Goal: Information Seeking & Learning: Learn about a topic

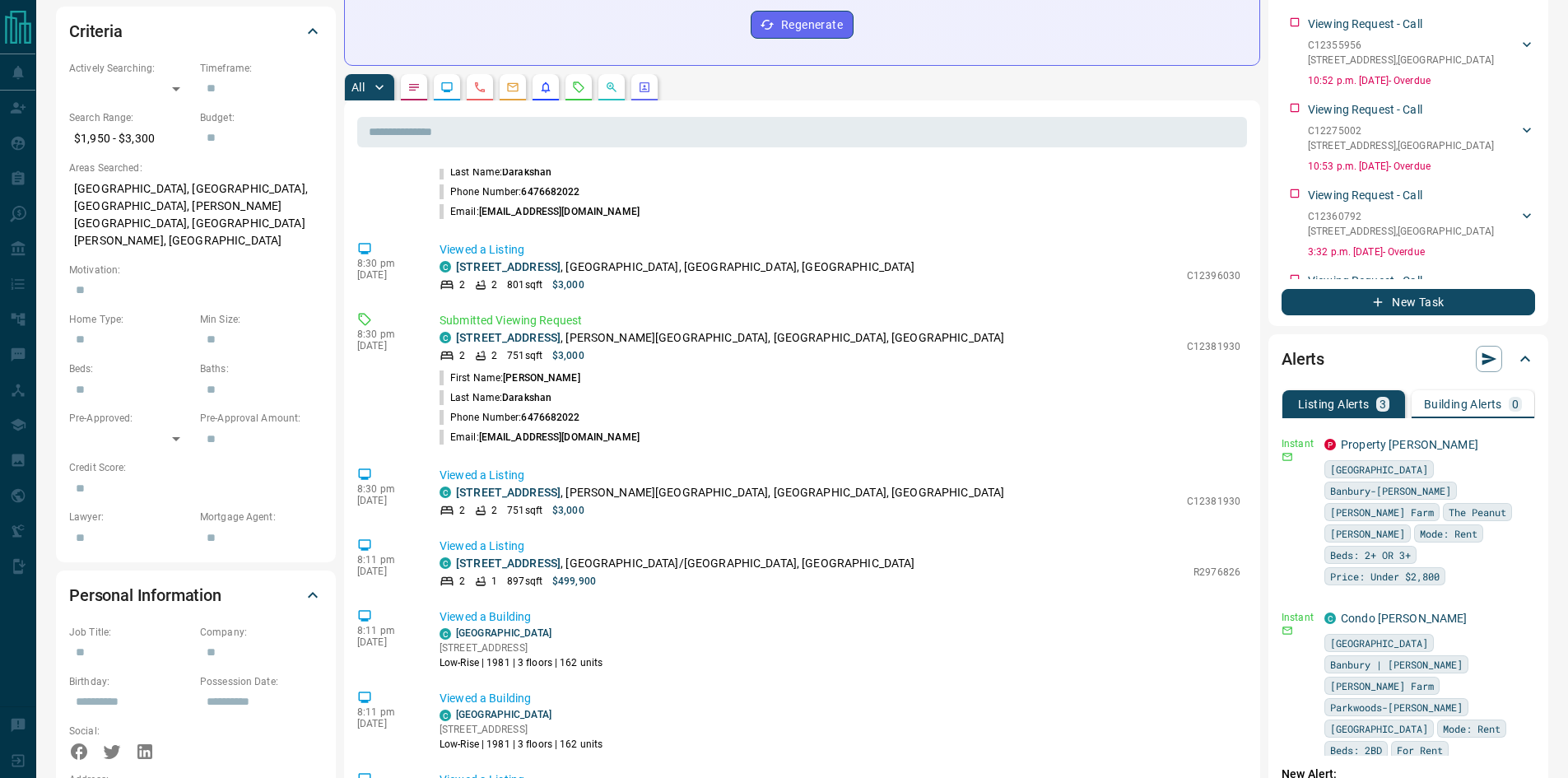
scroll to position [813, 0]
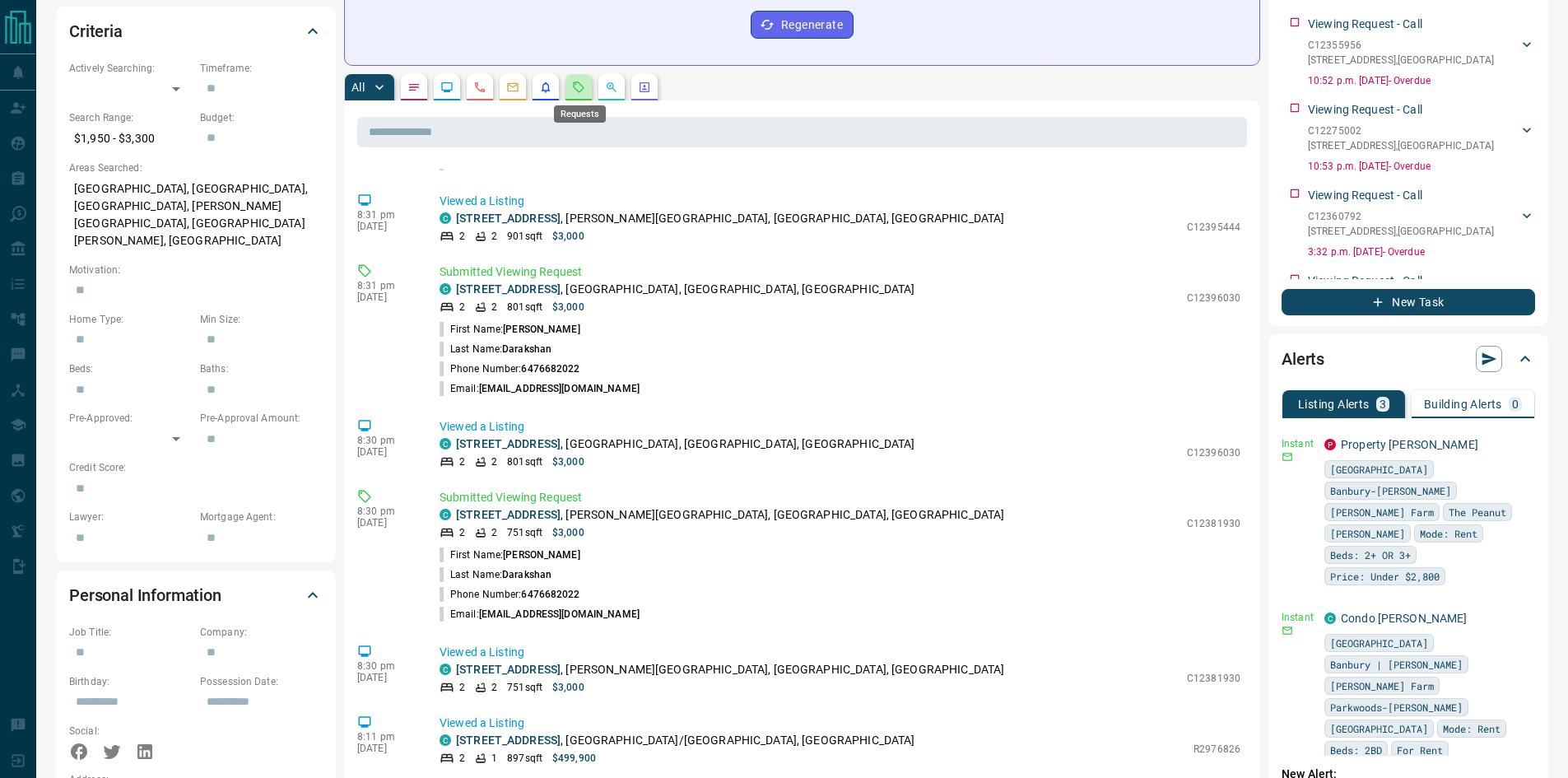
click at [578, 85] on icon "Requests" at bounding box center [578, 87] width 13 height 13
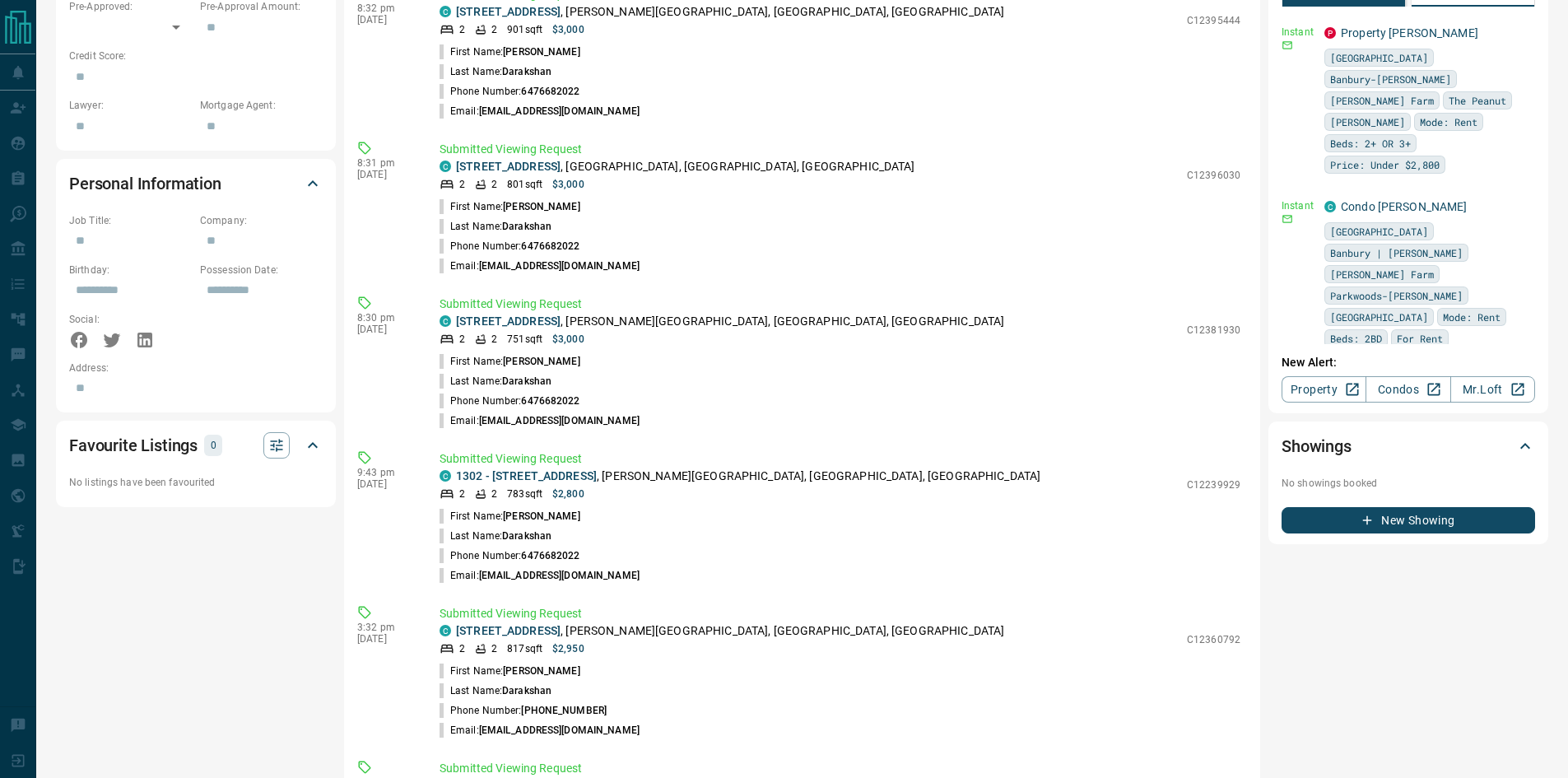
scroll to position [210, 0]
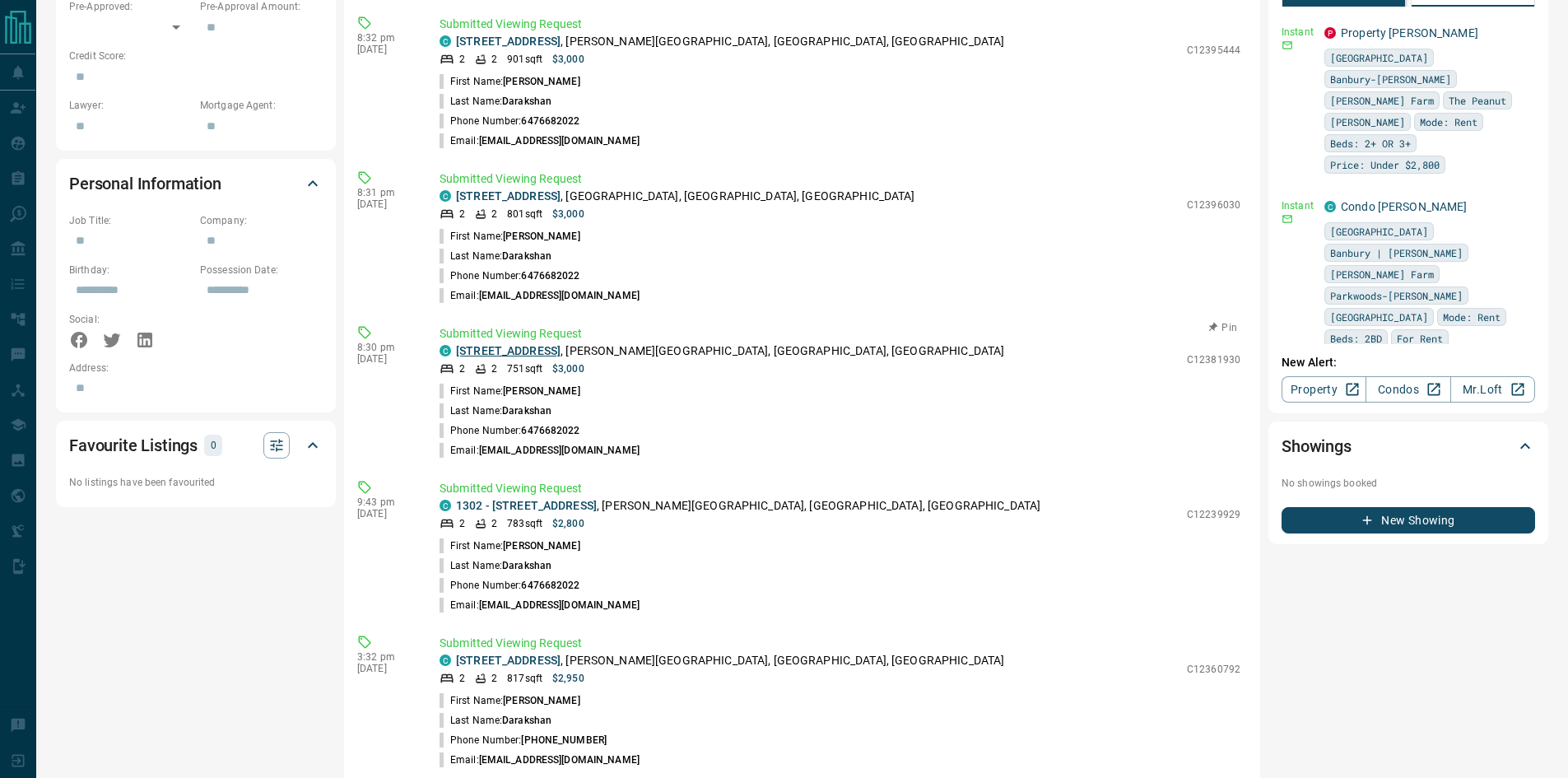
click at [560, 348] on link "[STREET_ADDRESS]" at bounding box center [508, 350] width 105 height 13
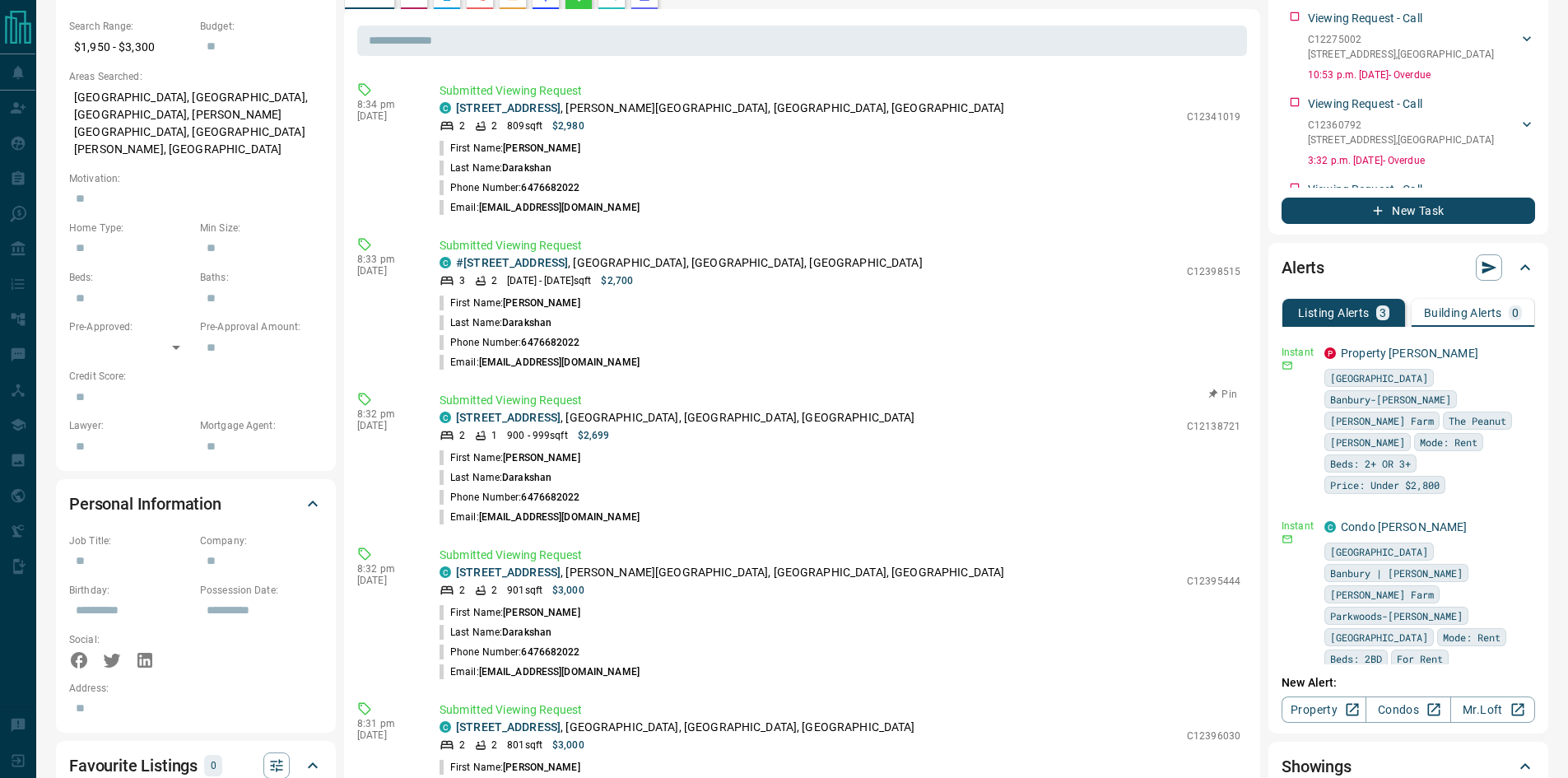
scroll to position [546, 0]
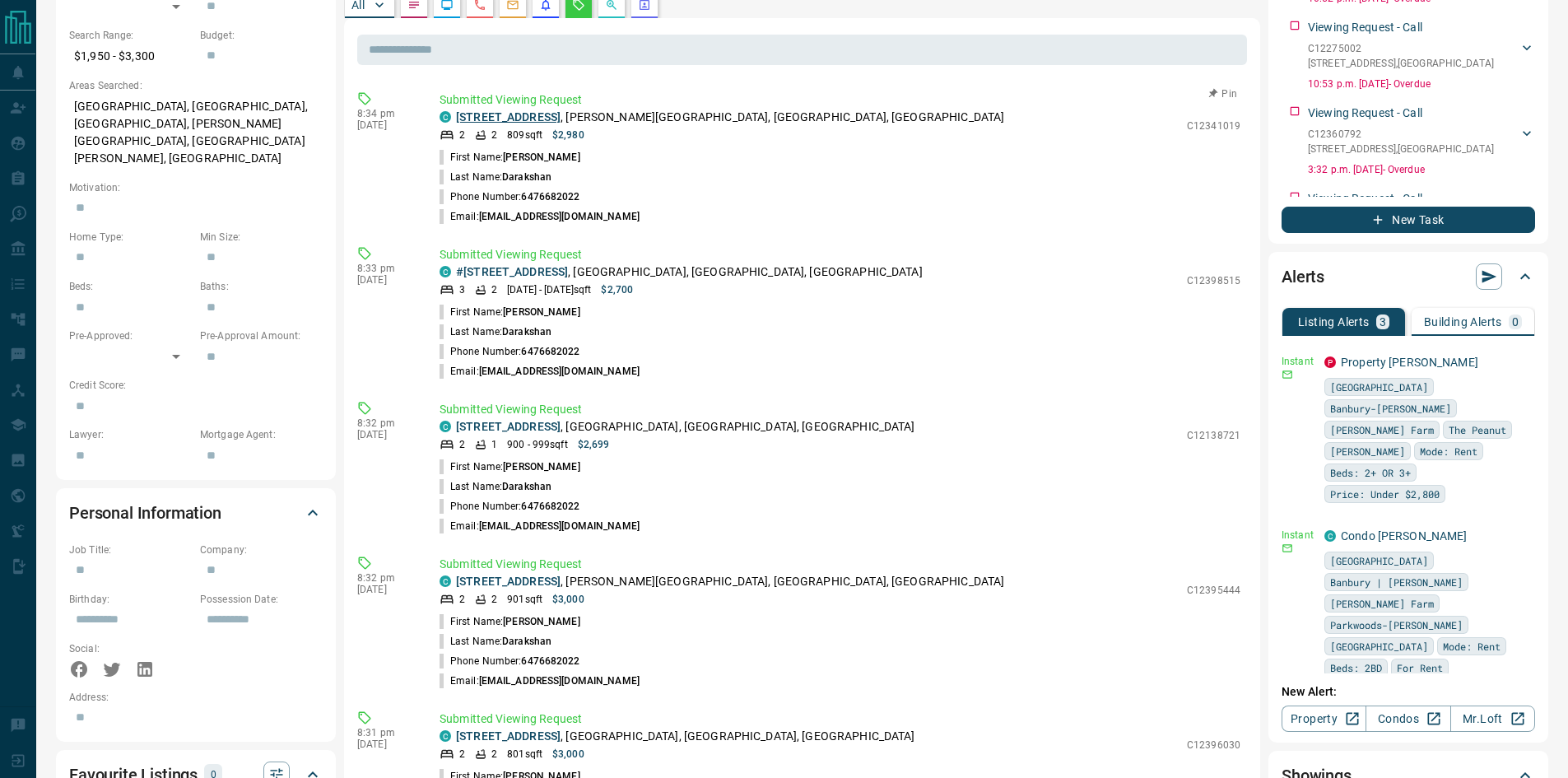
click at [511, 121] on link "[STREET_ADDRESS]" at bounding box center [508, 116] width 105 height 13
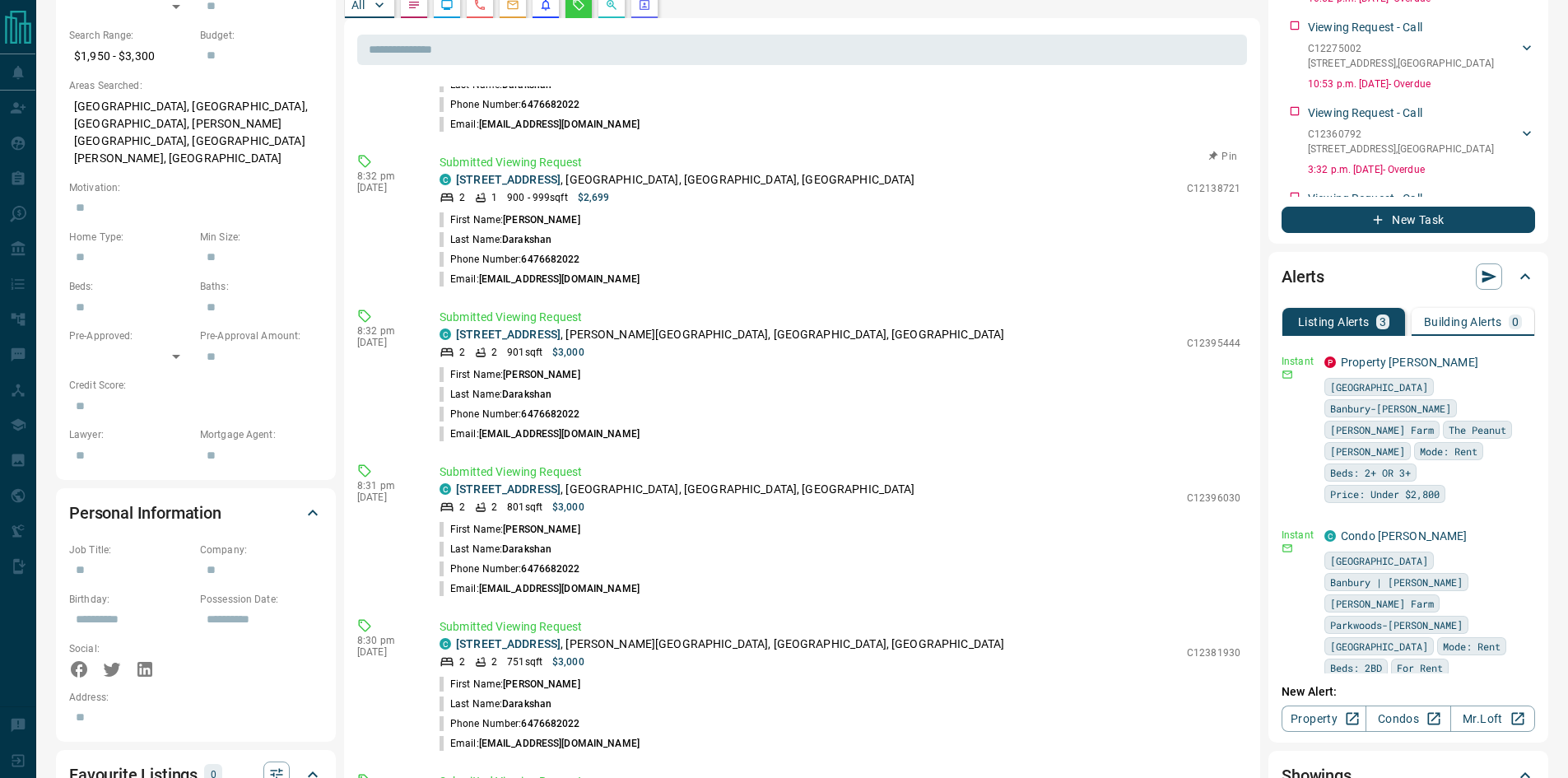
scroll to position [329, 0]
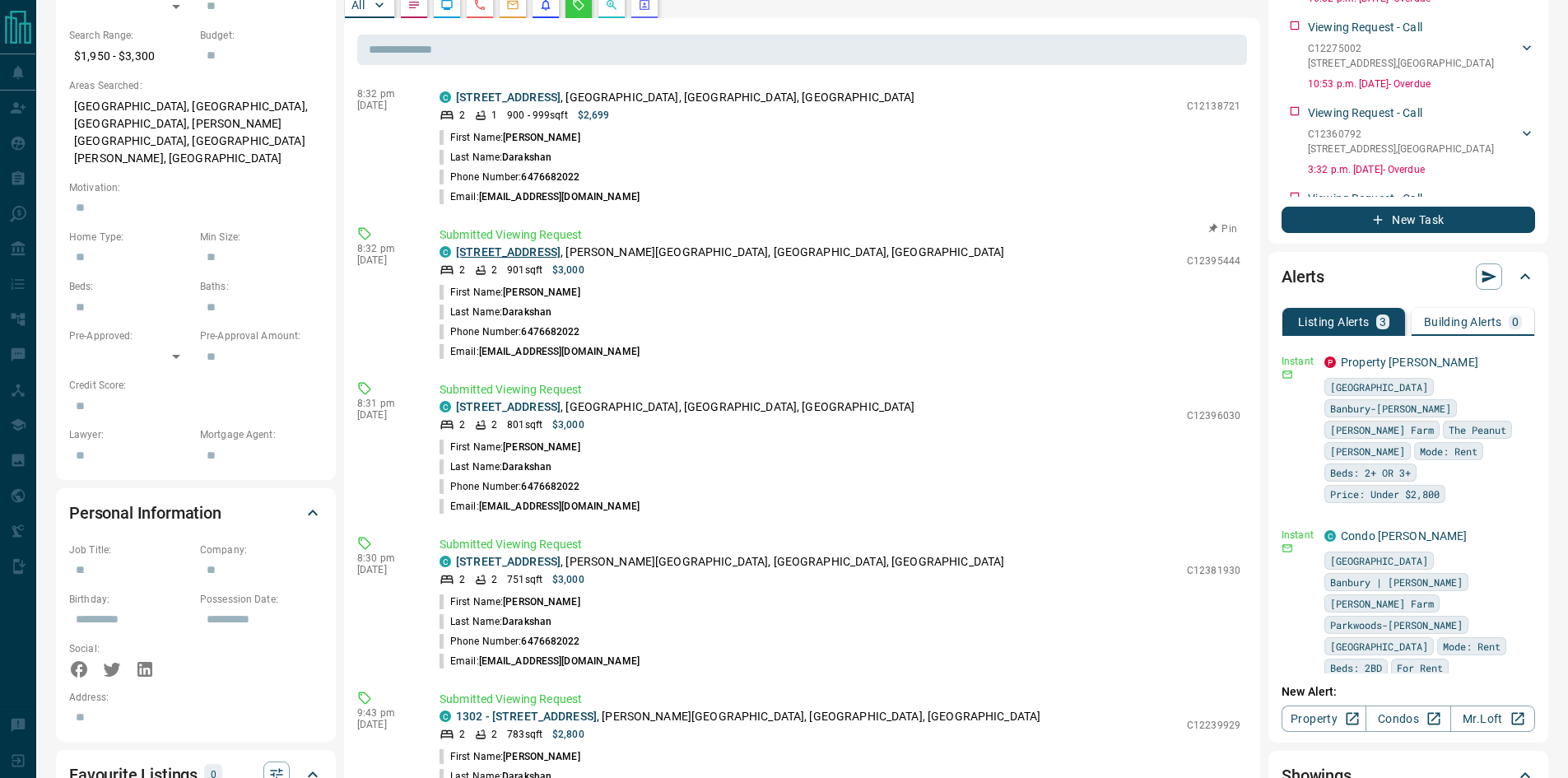
click at [560, 252] on link "[STREET_ADDRESS]" at bounding box center [508, 252] width 105 height 13
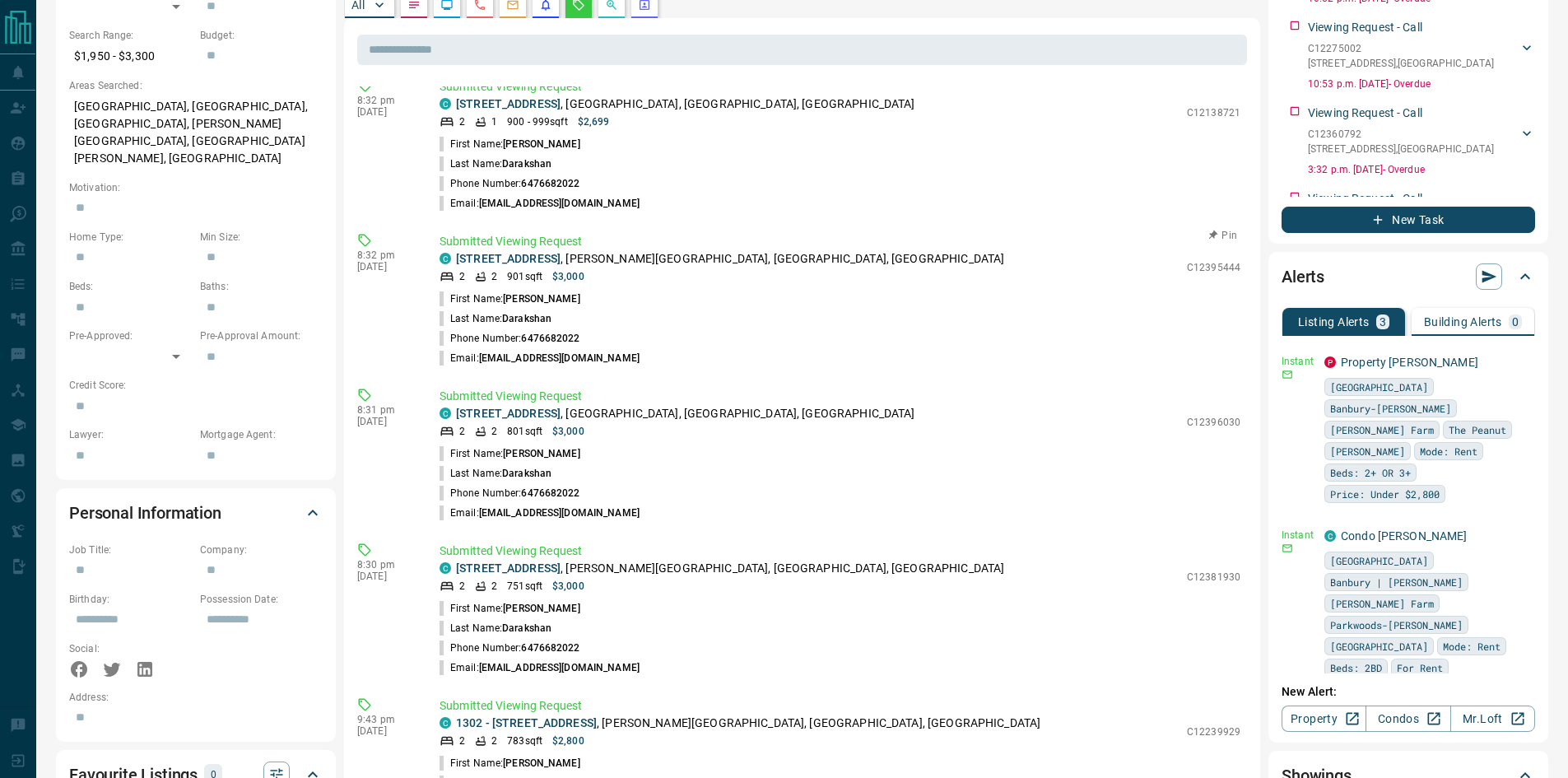
scroll to position [293, 0]
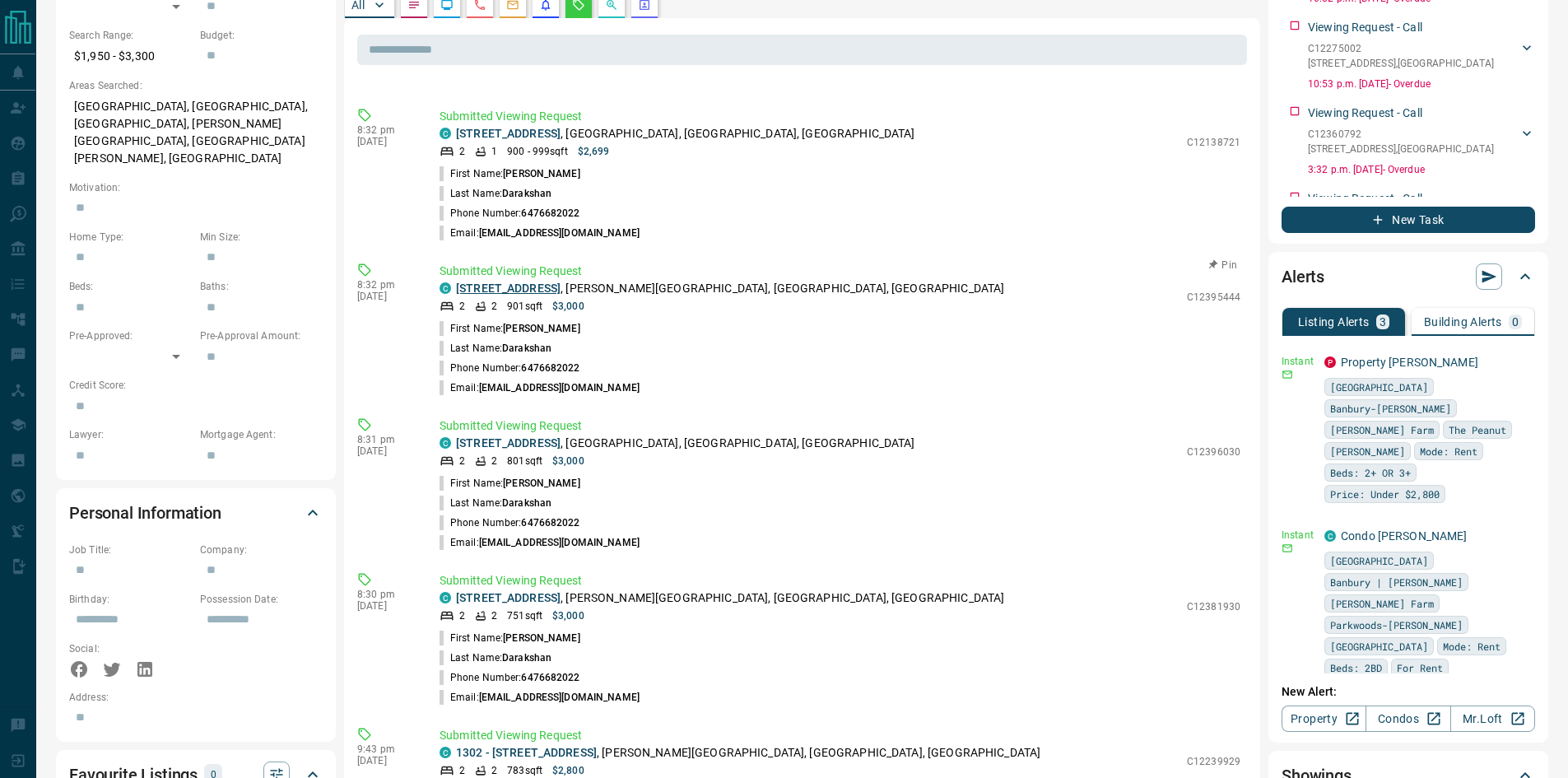
click at [542, 292] on link "[STREET_ADDRESS]" at bounding box center [508, 288] width 105 height 13
click at [526, 133] on link "[STREET_ADDRESS]" at bounding box center [508, 133] width 105 height 13
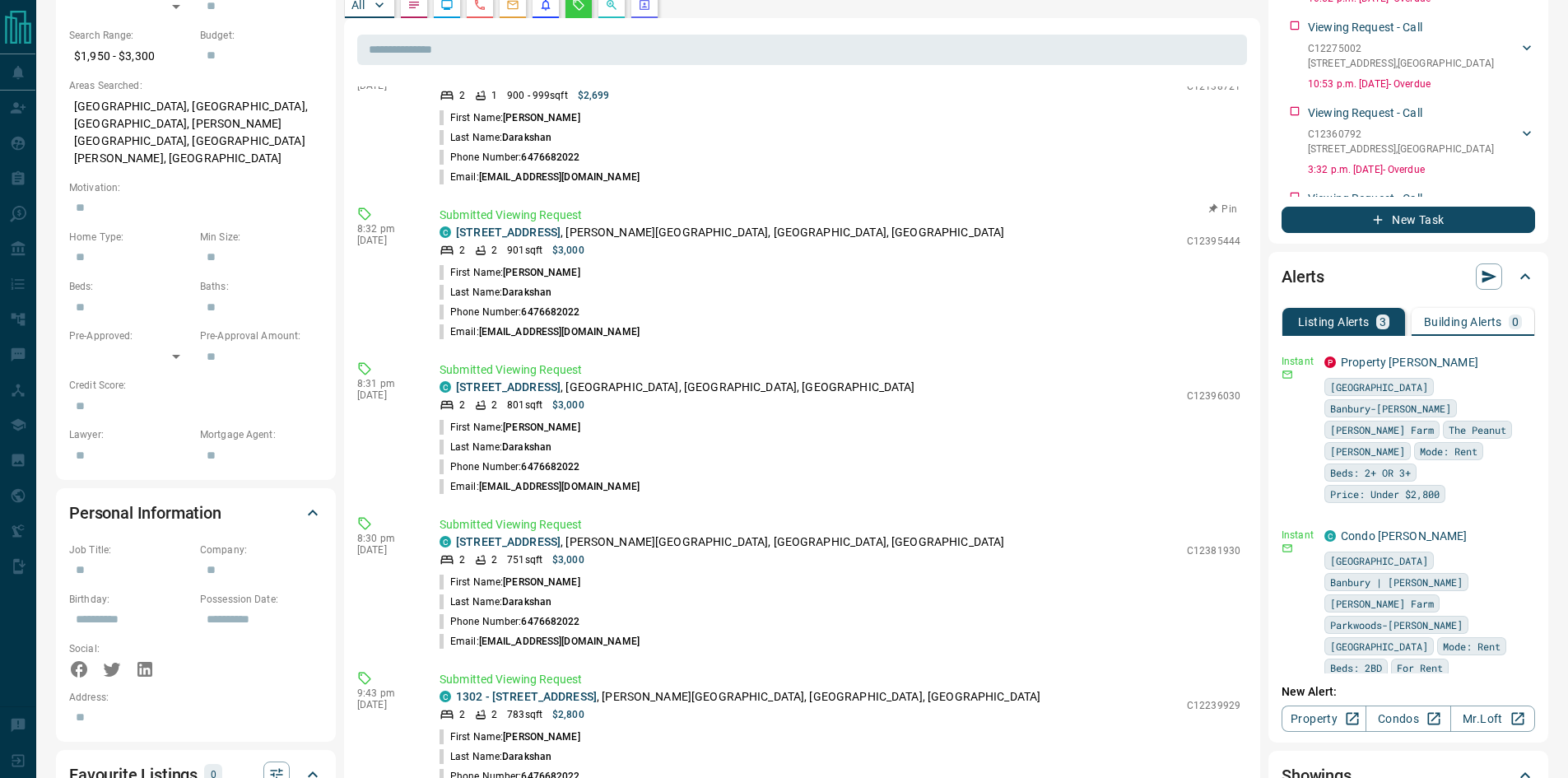
scroll to position [375, 0]
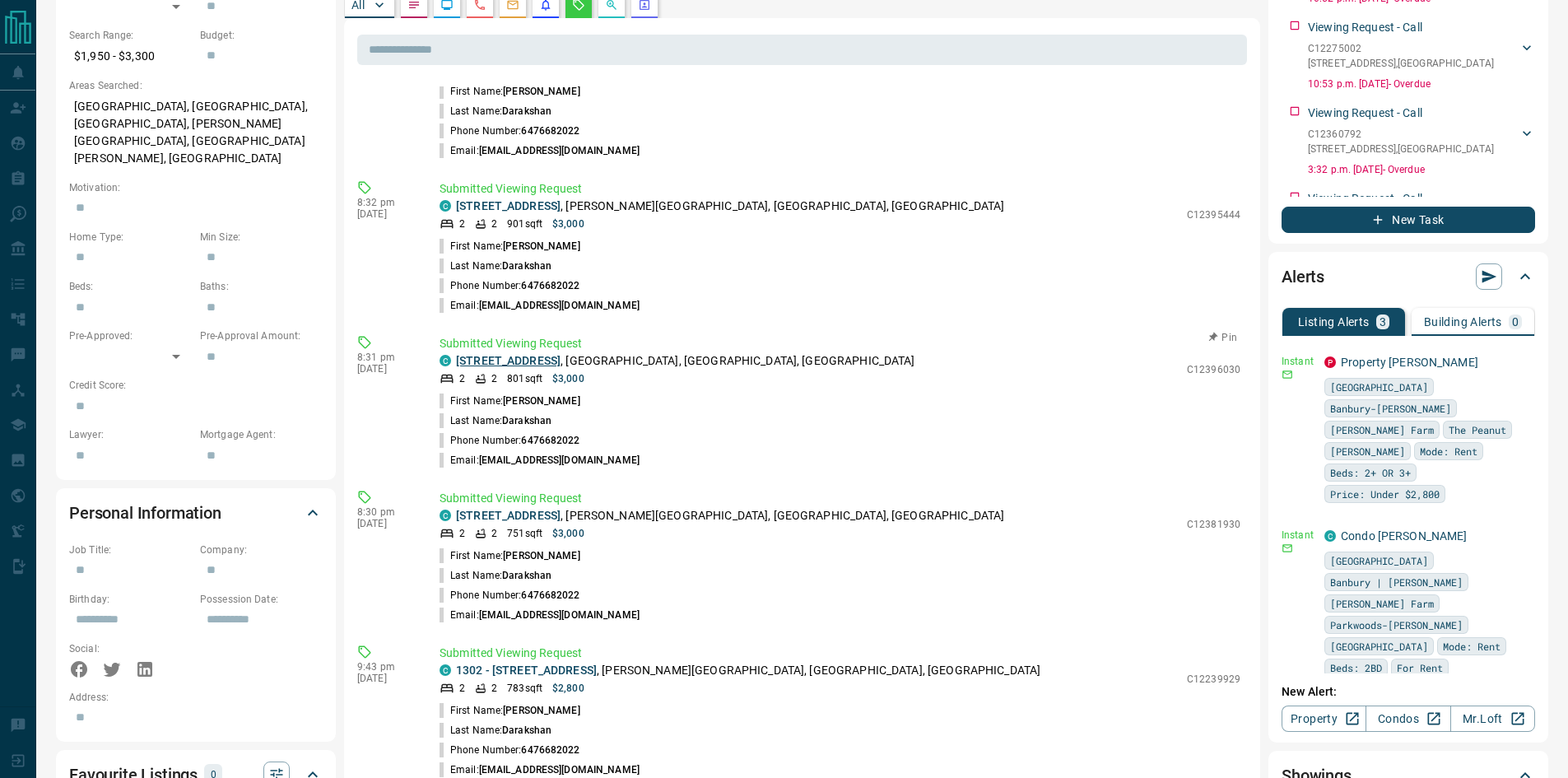
click at [555, 355] on link "[STREET_ADDRESS]" at bounding box center [508, 361] width 105 height 13
click at [534, 362] on link "[STREET_ADDRESS]" at bounding box center [508, 361] width 105 height 13
click at [542, 361] on link "[STREET_ADDRESS]" at bounding box center [508, 361] width 105 height 13
click at [560, 209] on link "[STREET_ADDRESS]" at bounding box center [508, 206] width 105 height 13
click at [549, 210] on link "[STREET_ADDRESS]" at bounding box center [508, 206] width 105 height 13
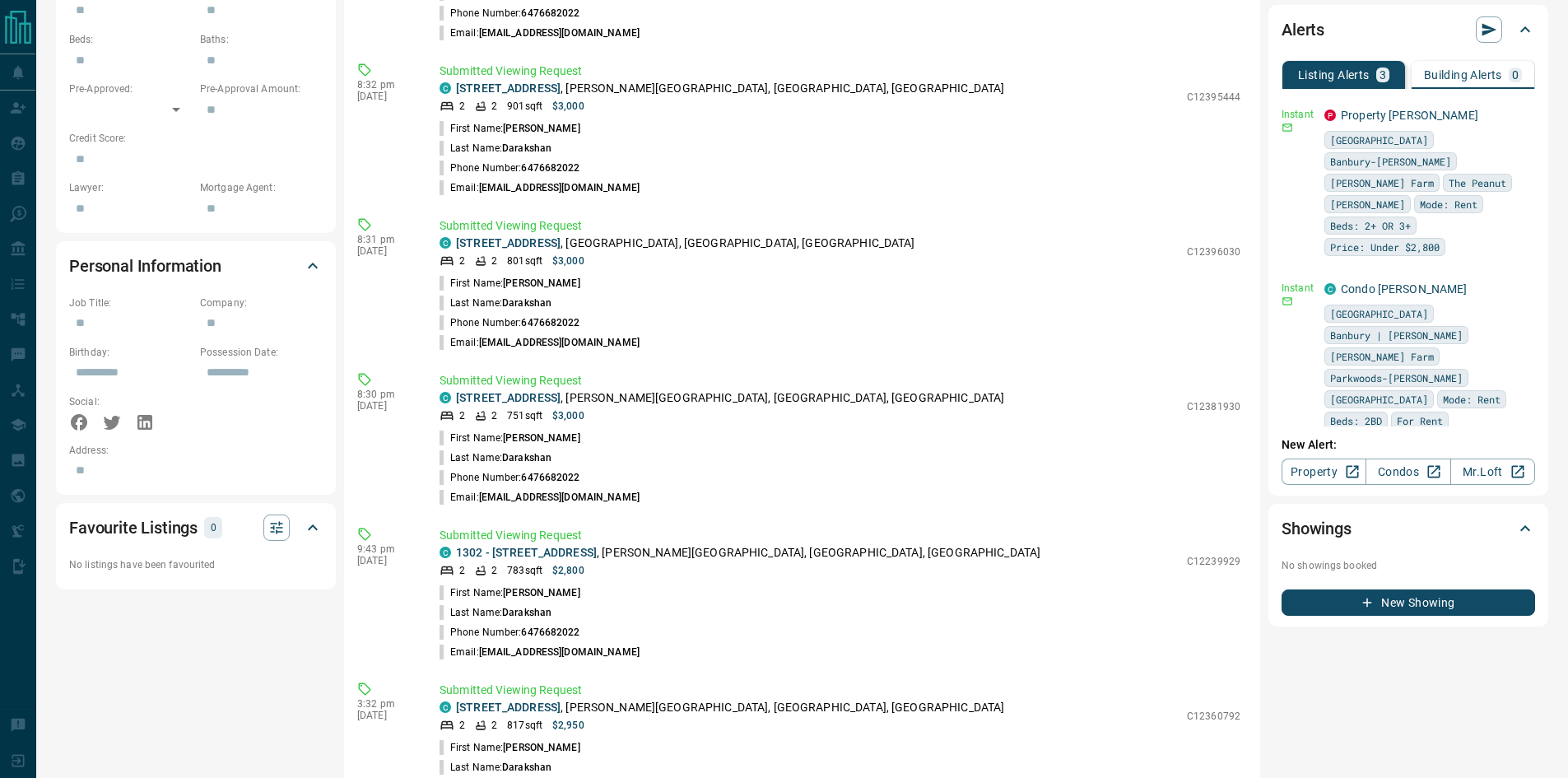
scroll to position [247, 0]
click at [541, 402] on link "[STREET_ADDRESS]" at bounding box center [508, 397] width 105 height 13
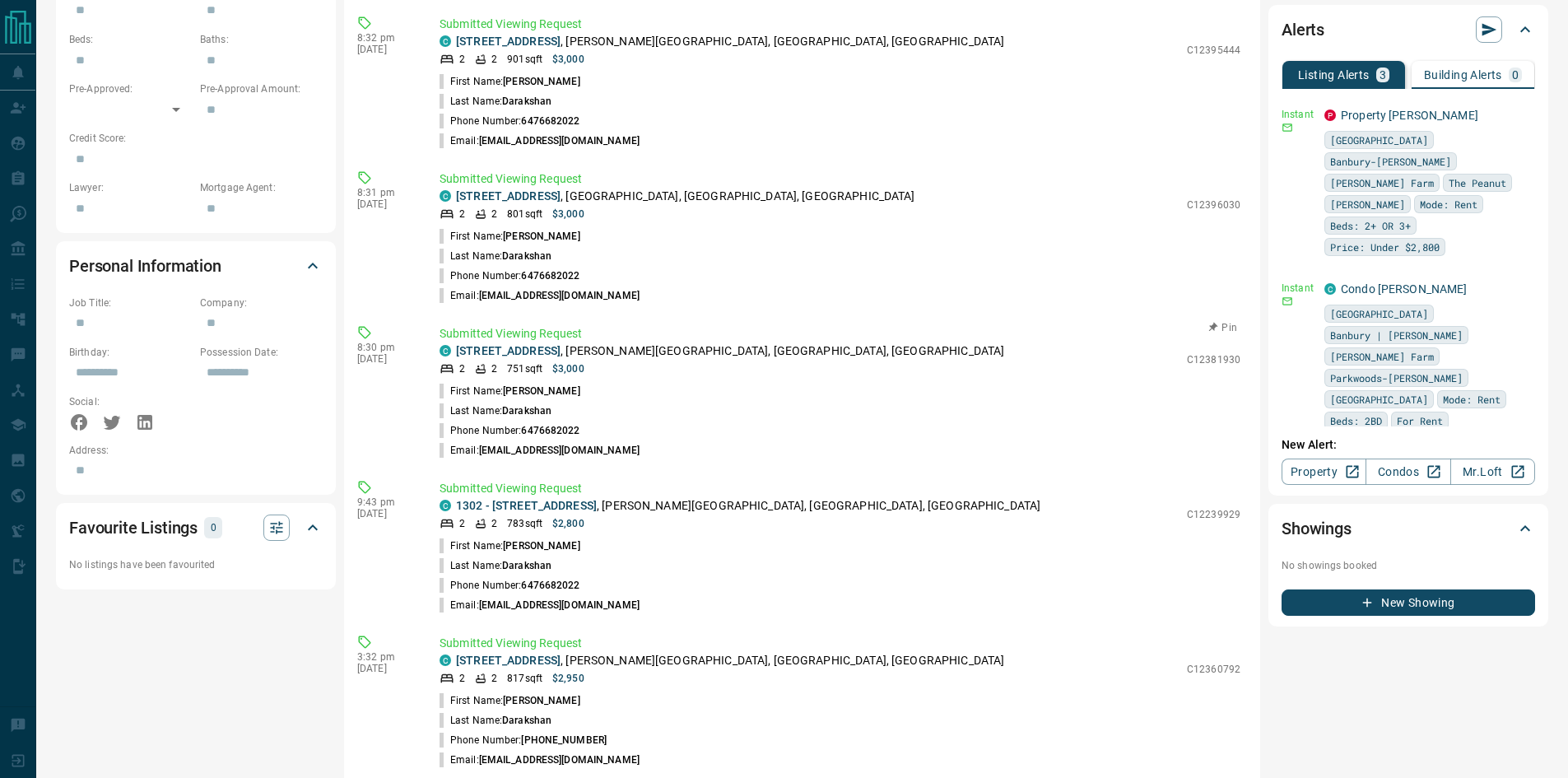
scroll to position [210, 0]
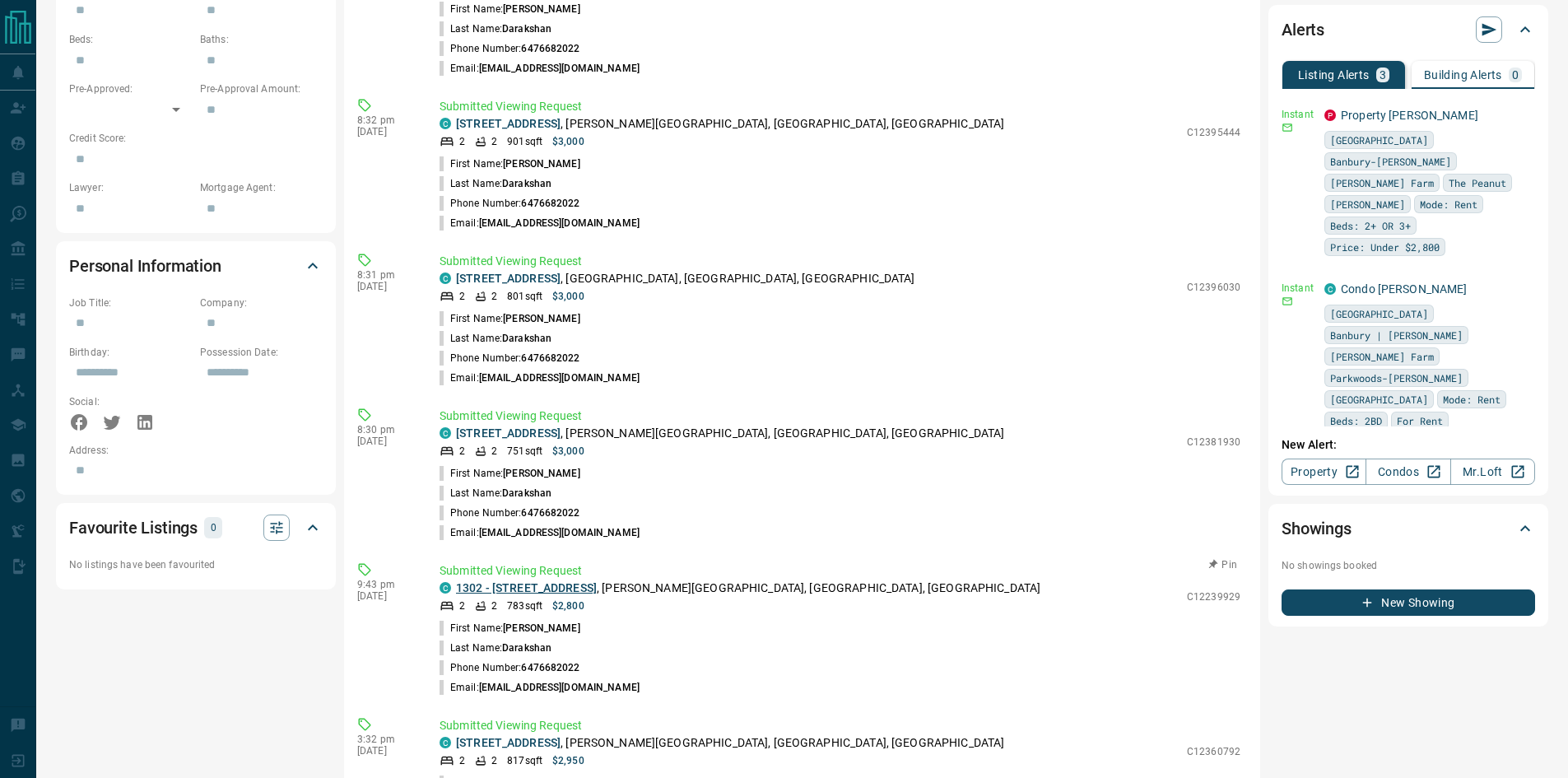
click at [543, 583] on link "1302 - [STREET_ADDRESS]" at bounding box center [526, 587] width 141 height 13
click at [548, 272] on link "[STREET_ADDRESS]" at bounding box center [508, 278] width 105 height 13
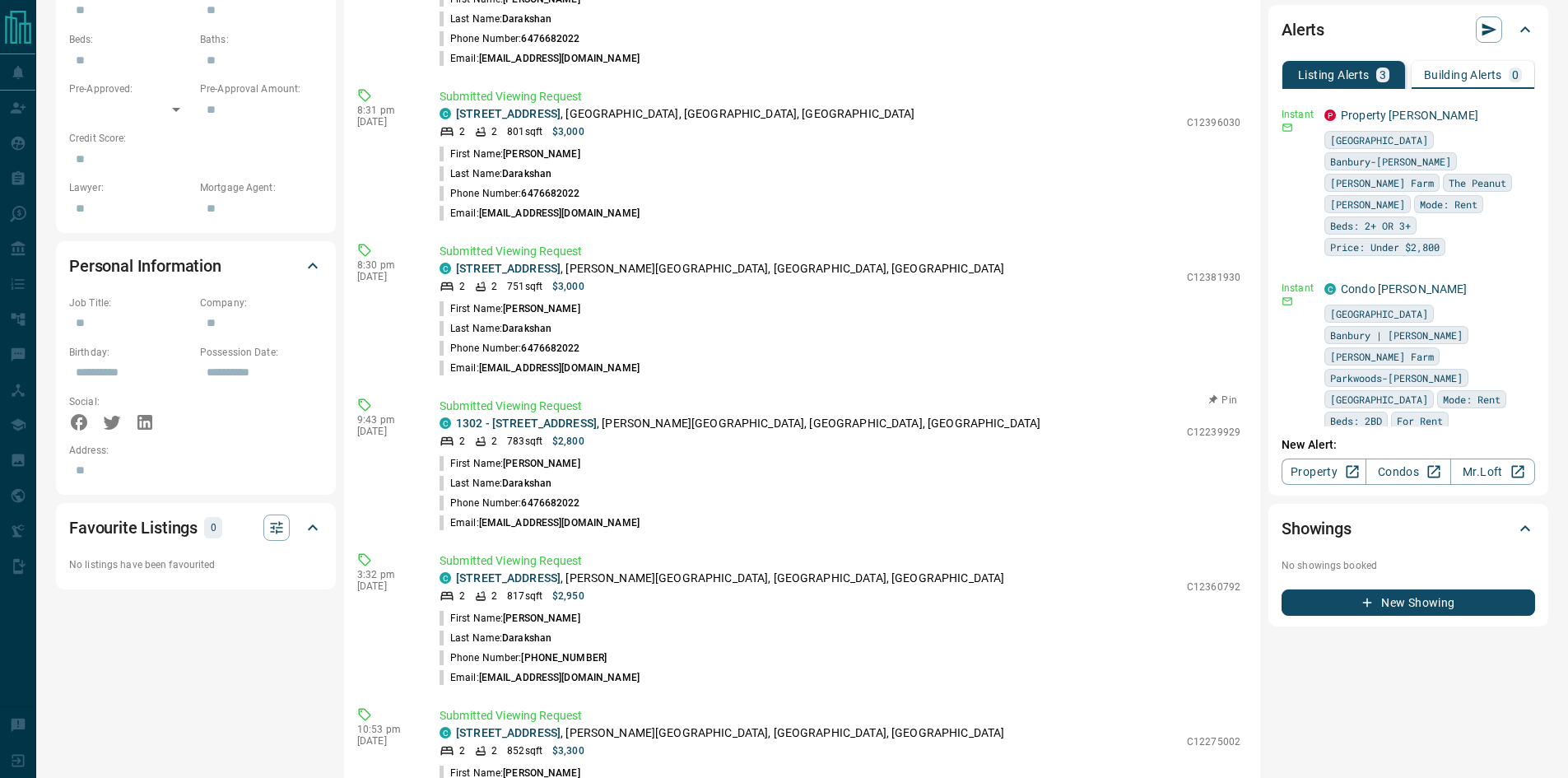
scroll to position [958, 0]
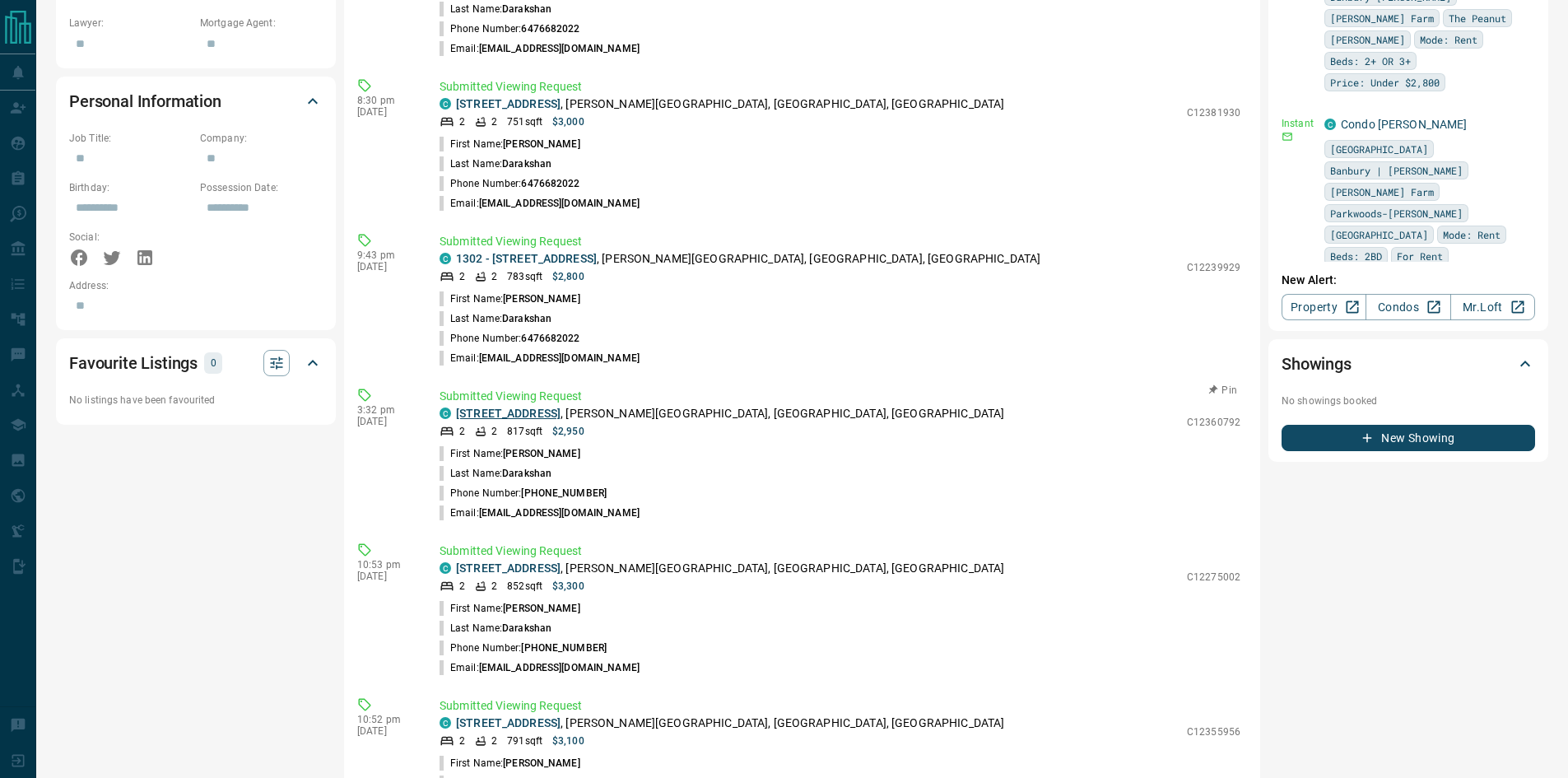
click at [518, 414] on link "[STREET_ADDRESS]" at bounding box center [508, 413] width 105 height 13
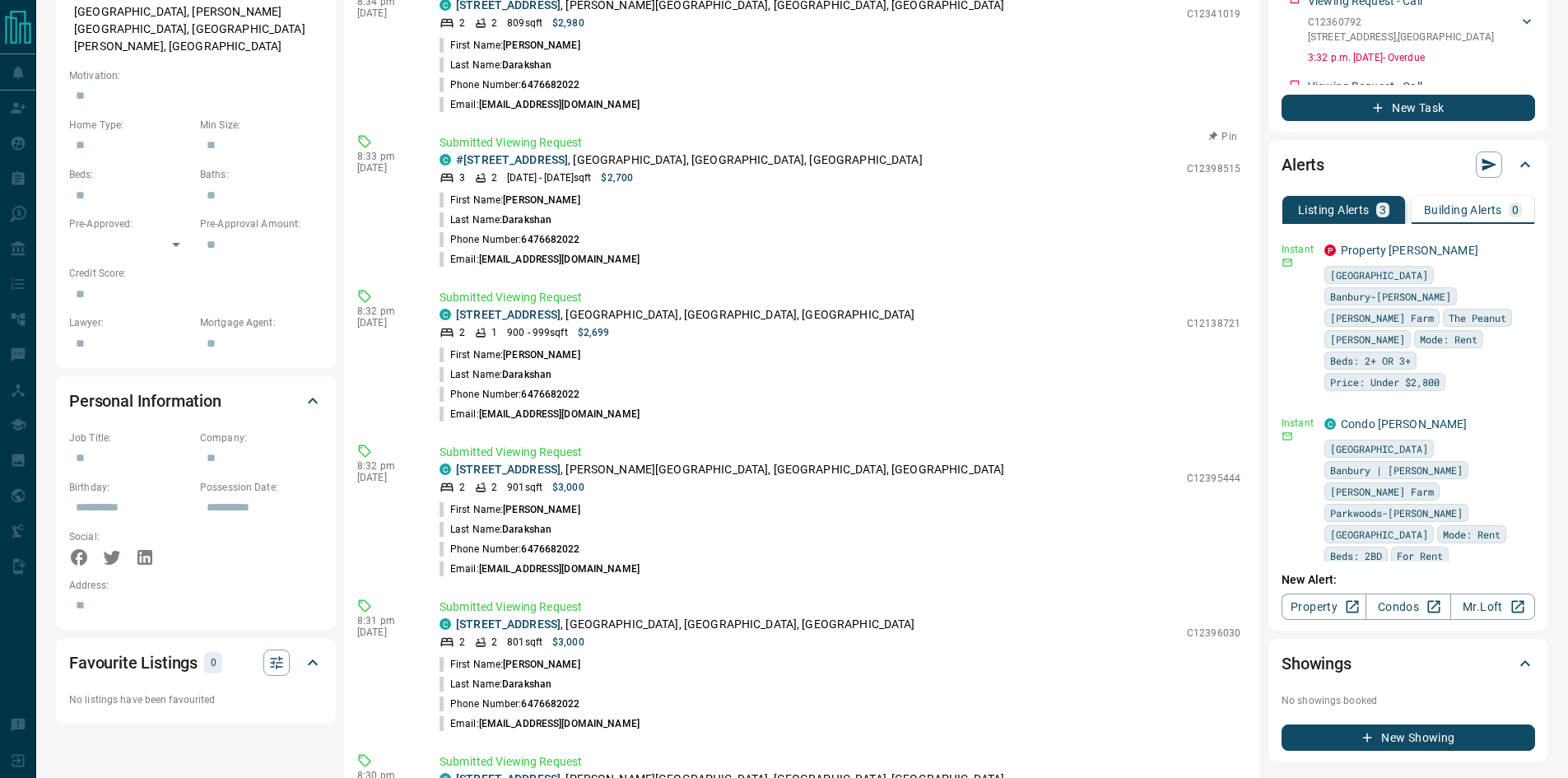
scroll to position [628, 0]
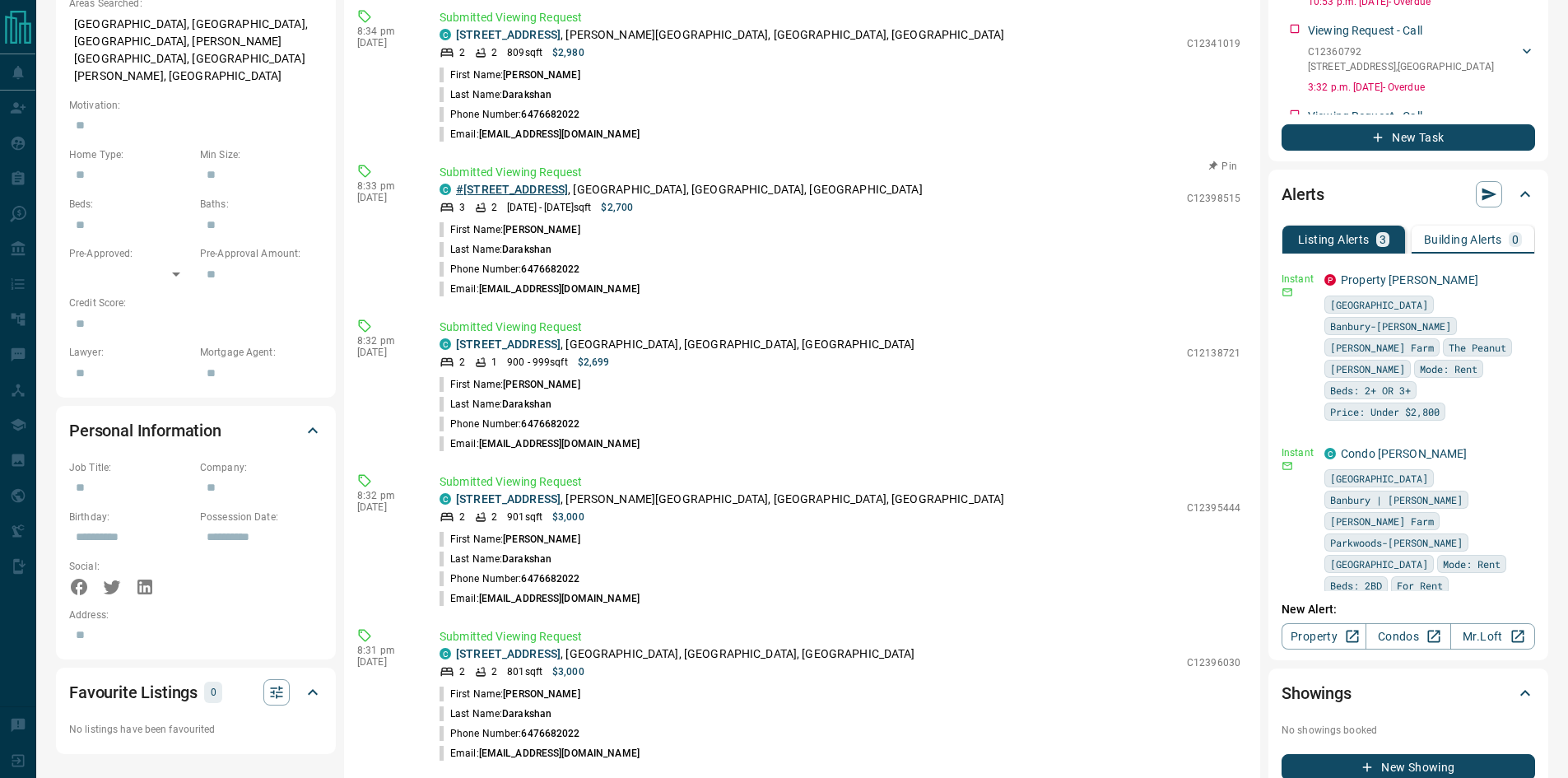
click at [558, 191] on link "#[STREET_ADDRESS]" at bounding box center [512, 189] width 112 height 13
